Goal: Task Accomplishment & Management: Manage account settings

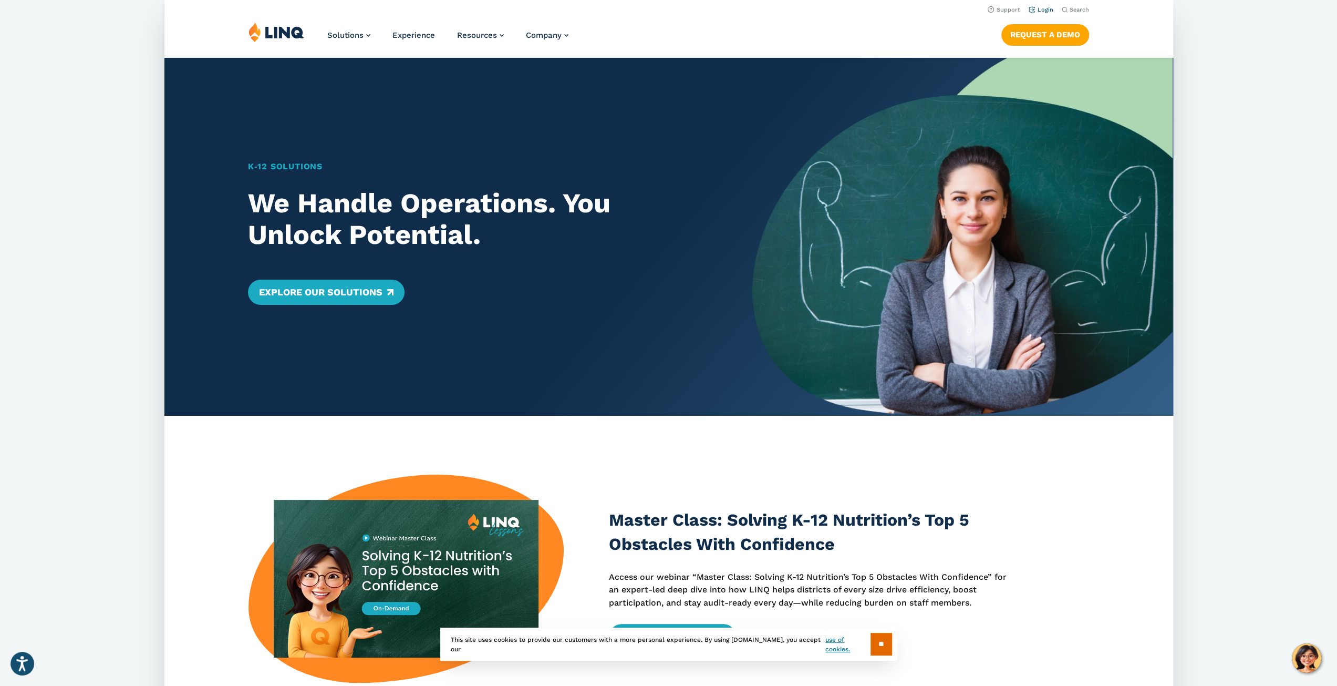
click at [1045, 8] on link "Login" at bounding box center [1040, 9] width 25 height 7
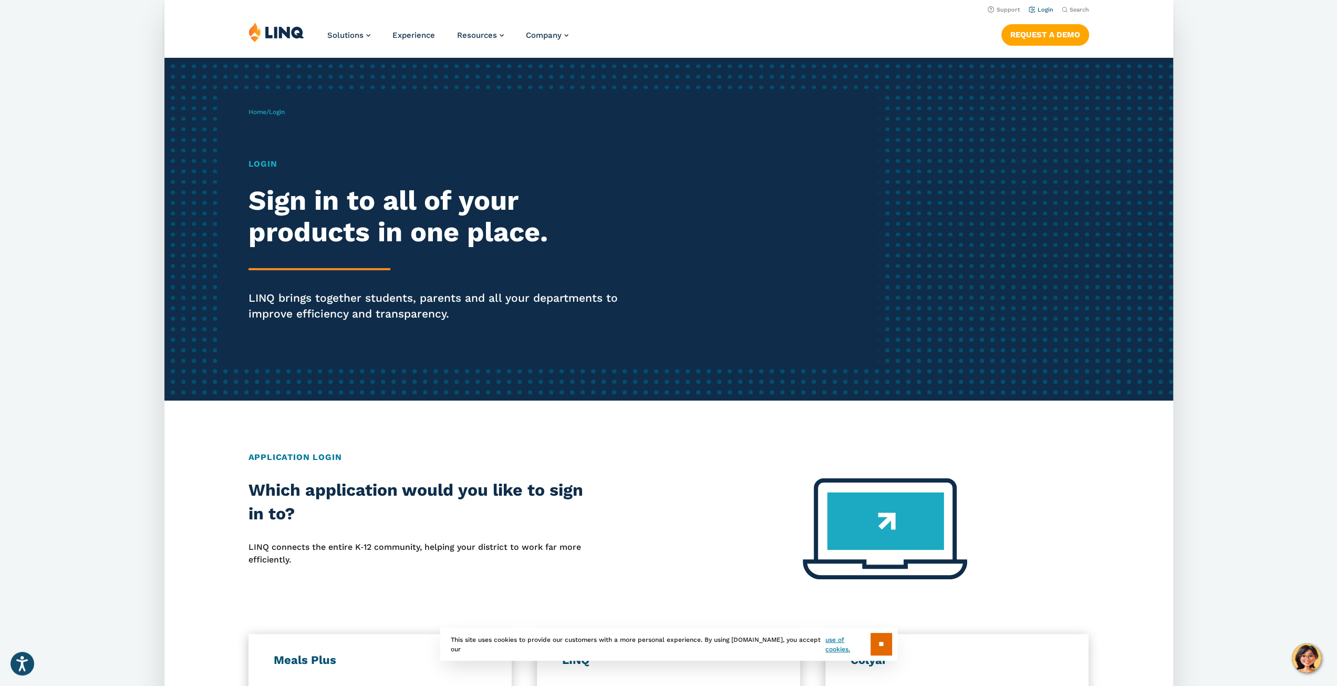
click at [1044, 9] on link "Login" at bounding box center [1040, 9] width 25 height 7
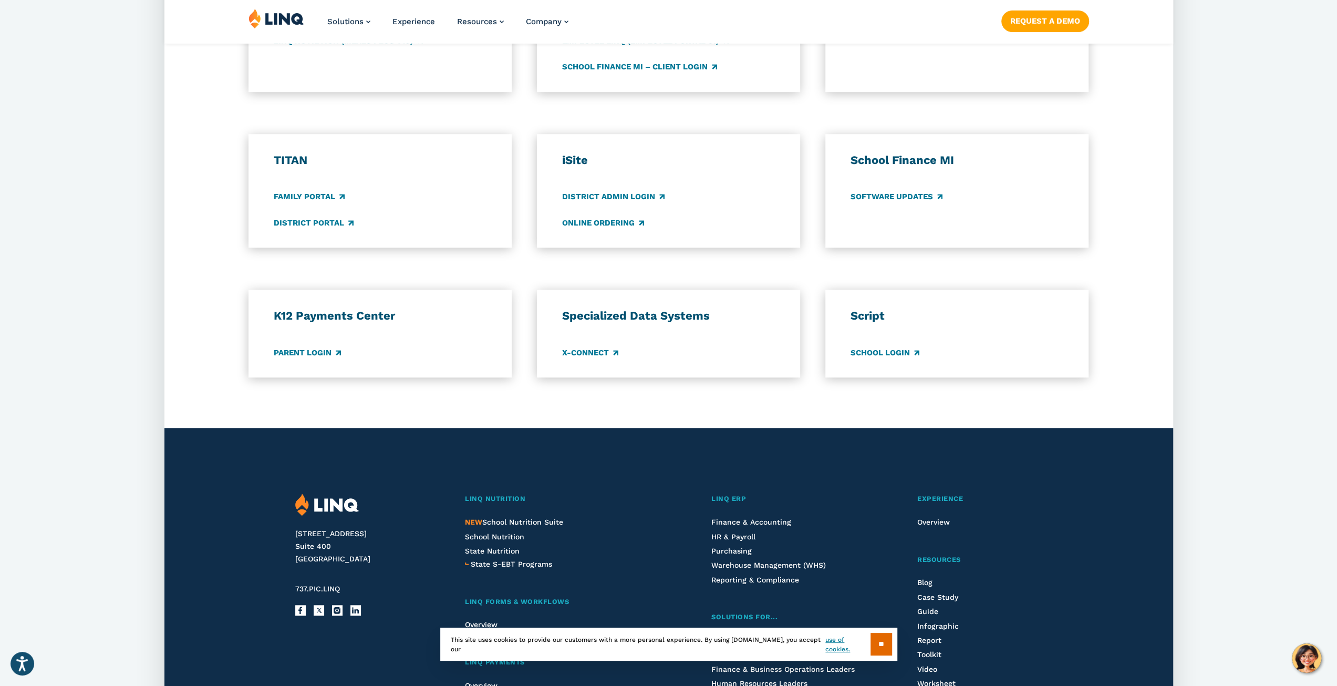
scroll to position [841, 0]
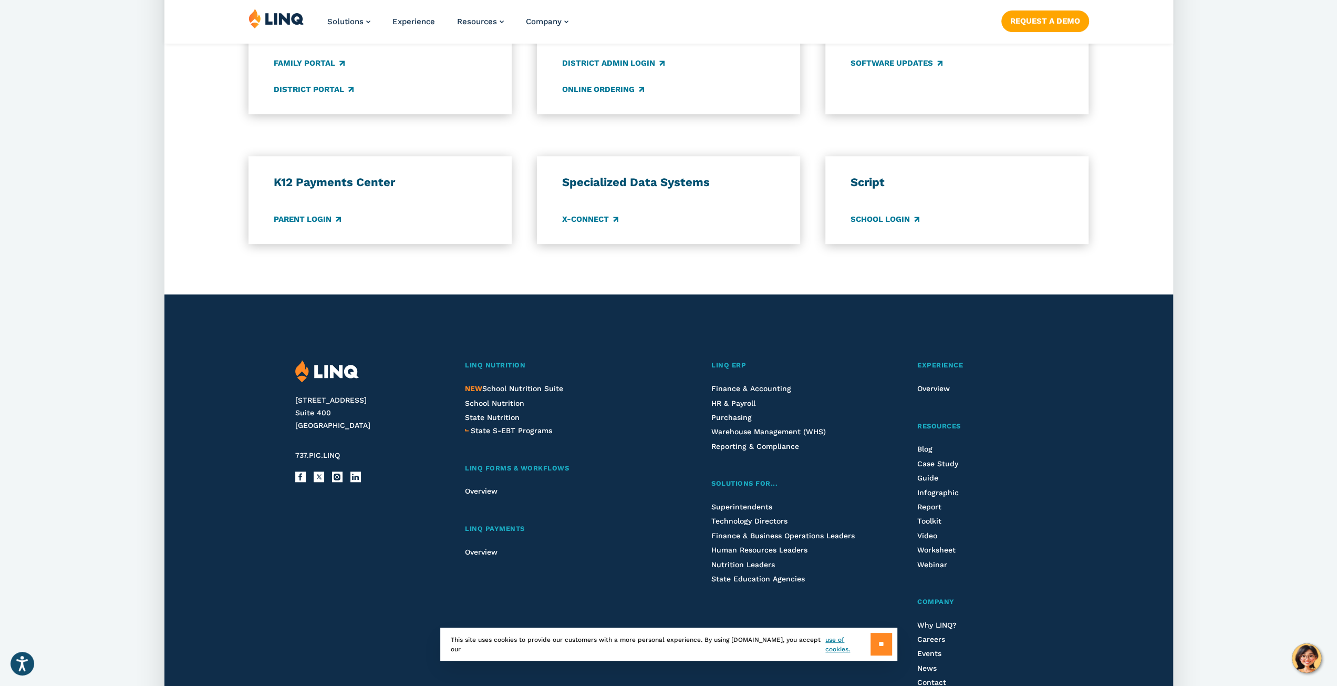
click at [878, 641] on input "**" at bounding box center [882, 644] width 22 height 23
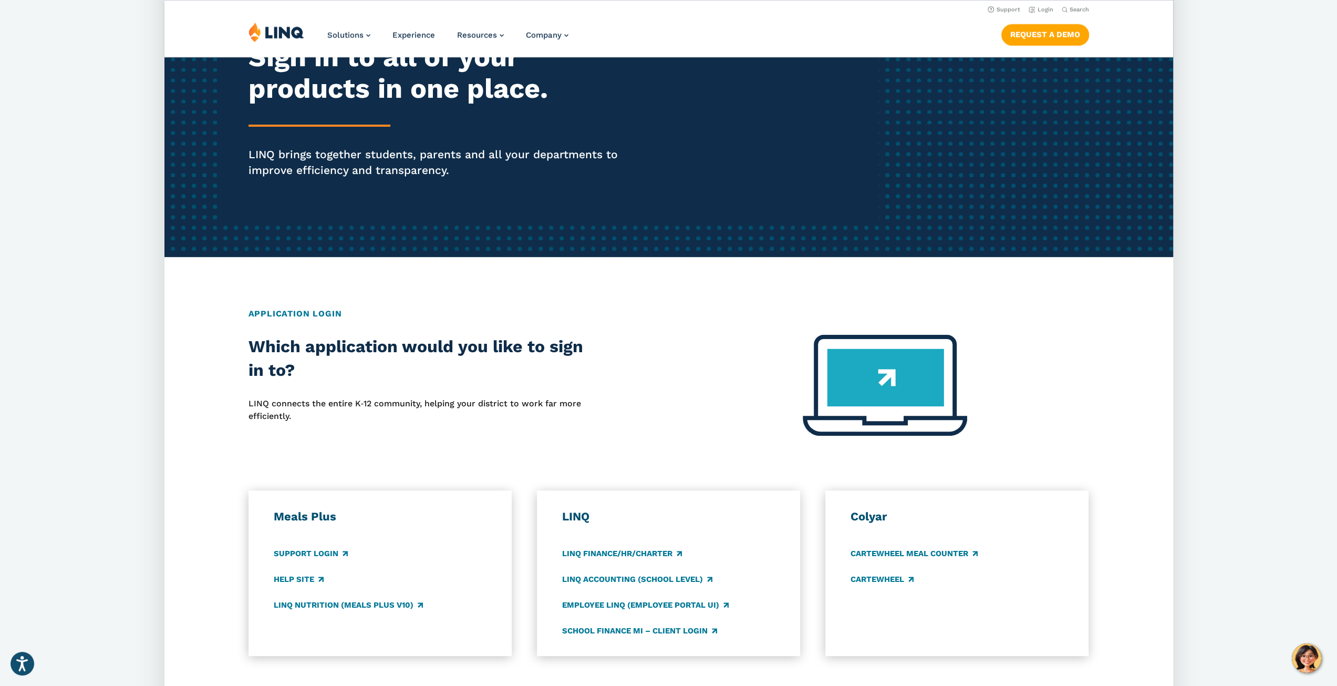
scroll to position [0, 0]
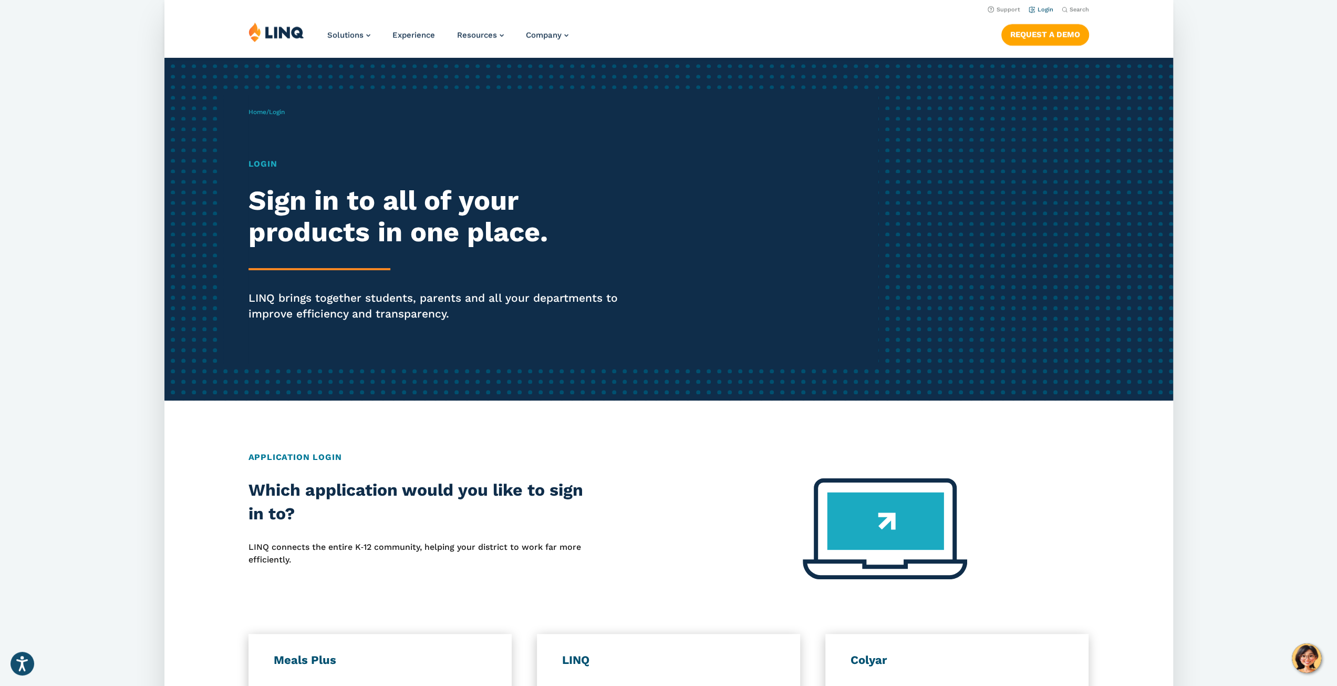
click at [1033, 10] on link "Login" at bounding box center [1040, 9] width 25 height 7
click at [266, 167] on h1 "Login" at bounding box center [442, 164] width 389 height 13
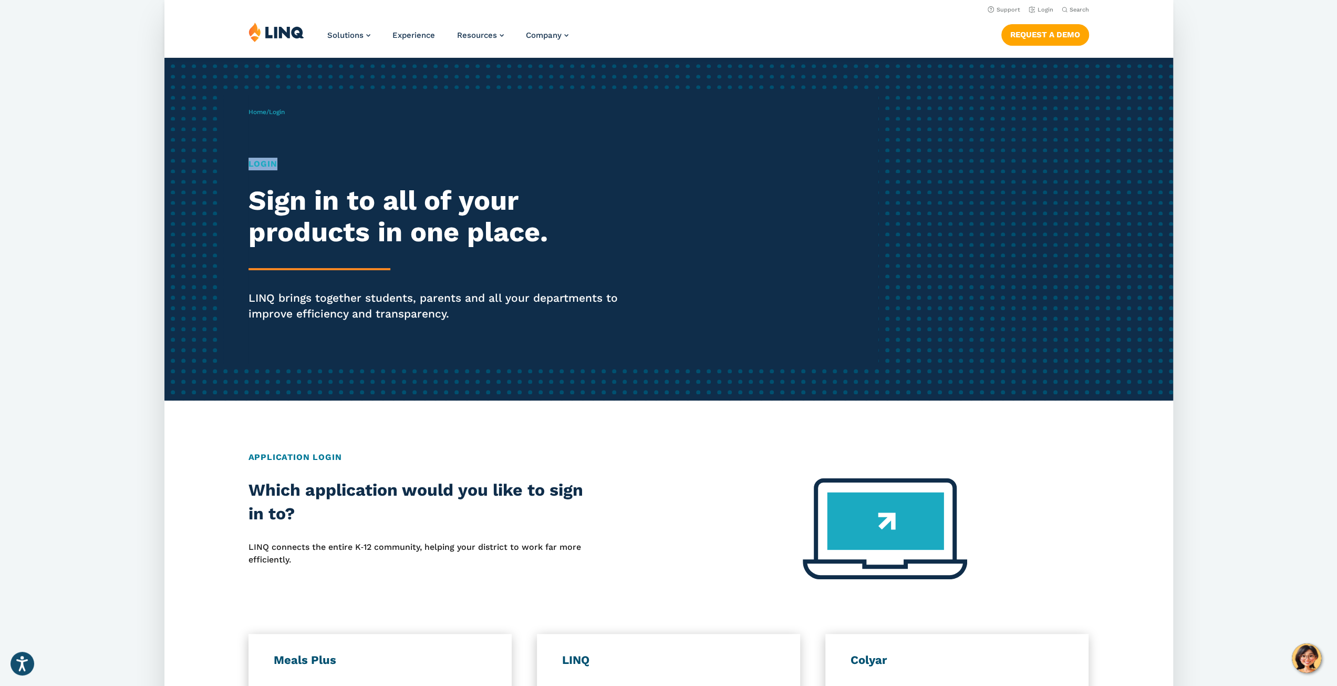
click at [266, 167] on h1 "Login" at bounding box center [442, 164] width 389 height 13
